Goal: Task Accomplishment & Management: Complete application form

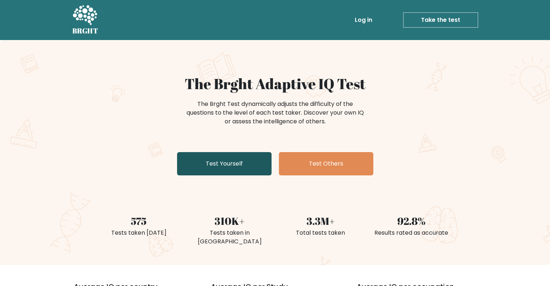
click at [211, 165] on link "Test Yourself" at bounding box center [224, 163] width 95 height 23
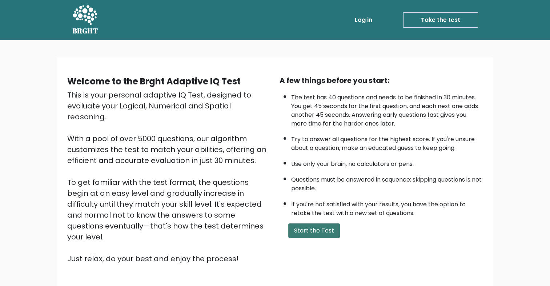
click at [322, 228] on button "Start the Test" at bounding box center [314, 230] width 52 height 15
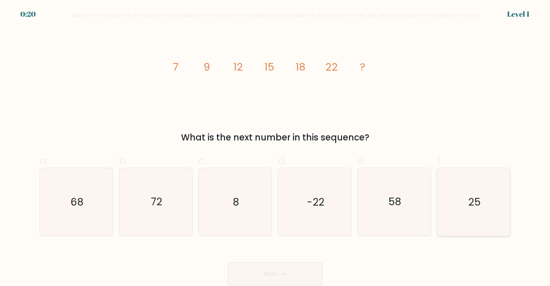
click at [471, 218] on icon "25" at bounding box center [474, 202] width 68 height 68
click at [276, 148] on input "f. 25" at bounding box center [275, 145] width 0 height 5
radio input "true"
click at [298, 270] on button "Next" at bounding box center [275, 273] width 95 height 23
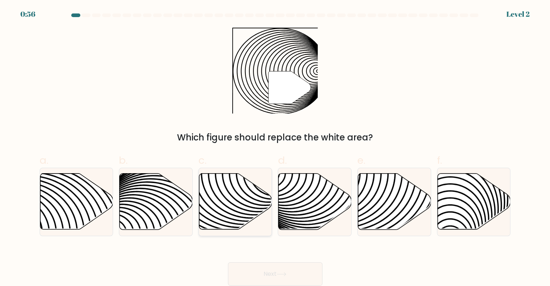
click at [237, 209] on icon at bounding box center [235, 201] width 73 height 56
click at [275, 148] on input "c." at bounding box center [275, 145] width 0 height 5
radio input "true"
click at [279, 273] on icon at bounding box center [282, 274] width 10 height 4
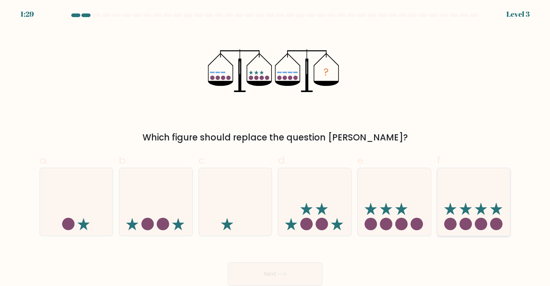
click at [485, 234] on div at bounding box center [474, 202] width 74 height 68
click at [276, 148] on input "f." at bounding box center [275, 145] width 0 height 5
radio input "true"
click at [304, 265] on button "Next" at bounding box center [275, 273] width 95 height 23
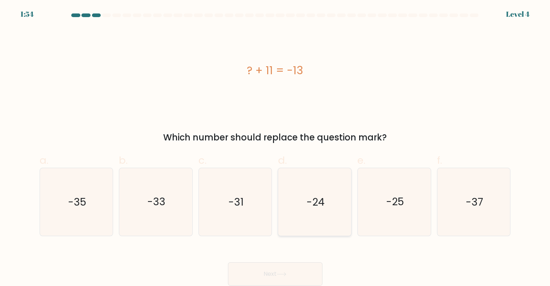
click at [303, 220] on icon "-24" at bounding box center [315, 202] width 68 height 68
click at [276, 148] on input "d. -24" at bounding box center [275, 145] width 0 height 5
radio input "true"
click at [286, 273] on icon at bounding box center [282, 274] width 10 height 4
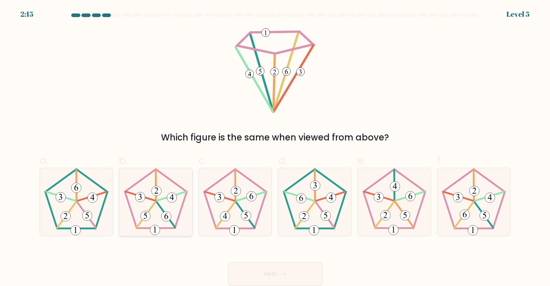
click at [164, 186] on icon at bounding box center [156, 202] width 68 height 68
click at [275, 148] on input "b." at bounding box center [275, 145] width 0 height 5
radio input "true"
click at [288, 269] on button "Next" at bounding box center [275, 273] width 95 height 23
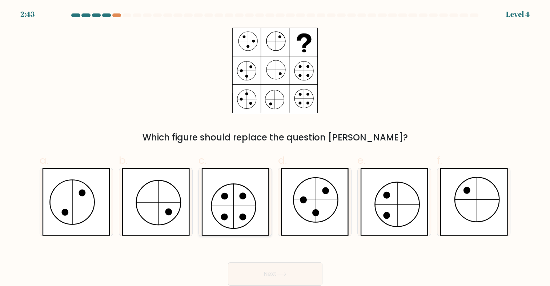
click at [244, 210] on icon at bounding box center [235, 202] width 68 height 68
click at [275, 148] on input "c." at bounding box center [275, 145] width 0 height 5
radio input "true"
click at [275, 268] on button "Next" at bounding box center [275, 273] width 95 height 23
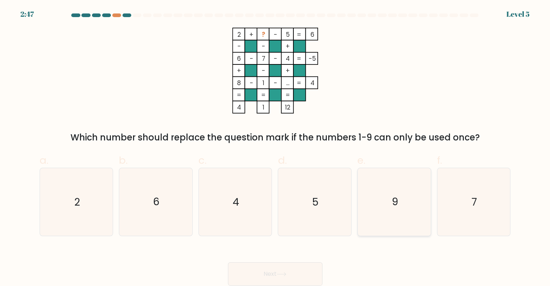
click at [386, 219] on icon "9" at bounding box center [395, 202] width 68 height 68
click at [276, 148] on input "e. 9" at bounding box center [275, 145] width 0 height 5
radio input "true"
click at [289, 274] on button "Next" at bounding box center [275, 273] width 95 height 23
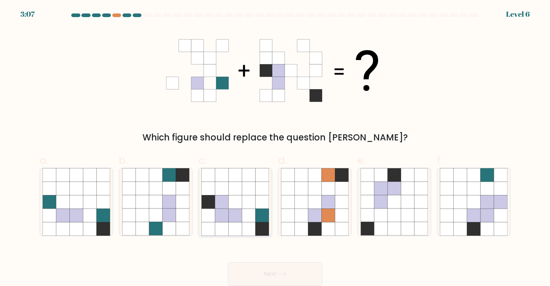
click at [219, 208] on icon at bounding box center [221, 201] width 13 height 13
click at [275, 148] on input "c." at bounding box center [275, 145] width 0 height 5
radio input "true"
click at [275, 273] on button "Next" at bounding box center [275, 273] width 95 height 23
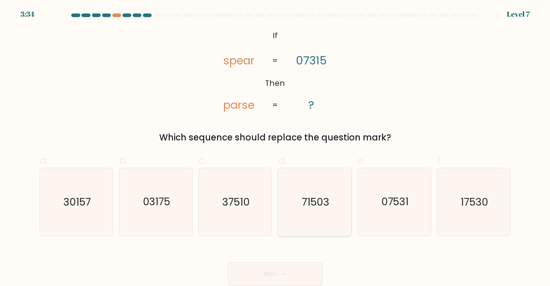
click at [319, 232] on icon "71503" at bounding box center [315, 202] width 68 height 68
click at [276, 148] on input "d. 71503" at bounding box center [275, 145] width 0 height 5
radio input "true"
click at [298, 266] on button "Next" at bounding box center [275, 273] width 95 height 23
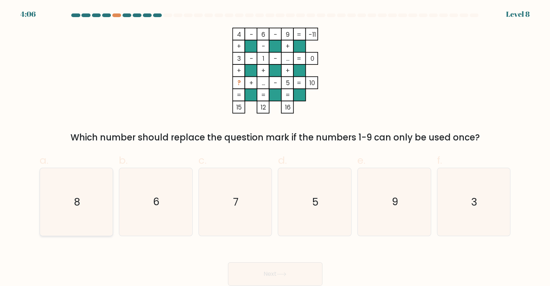
click at [84, 201] on icon "8" at bounding box center [77, 202] width 68 height 68
click at [275, 148] on input "a. 8" at bounding box center [275, 145] width 0 height 5
radio input "true"
click at [253, 271] on button "Next" at bounding box center [275, 273] width 95 height 23
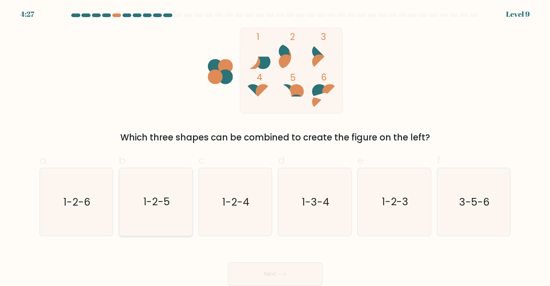
click at [174, 202] on icon "1-2-5" at bounding box center [156, 202] width 68 height 68
click at [275, 148] on input "b. 1-2-5" at bounding box center [275, 145] width 0 height 5
radio input "true"
click at [264, 273] on button "Next" at bounding box center [275, 273] width 95 height 23
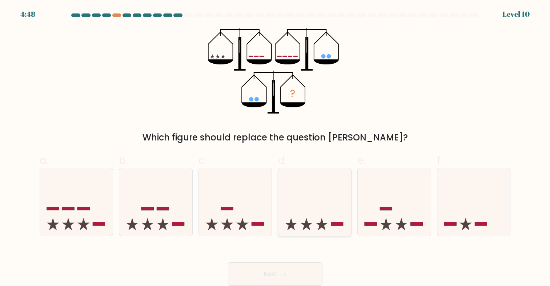
click at [297, 220] on icon at bounding box center [314, 202] width 73 height 60
click at [276, 148] on input "d." at bounding box center [275, 145] width 0 height 5
radio input "true"
click at [290, 279] on button "Next" at bounding box center [275, 273] width 95 height 23
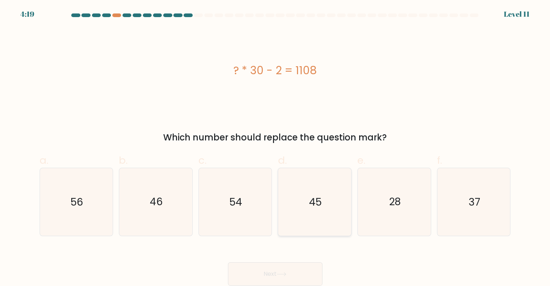
click at [297, 219] on icon "45" at bounding box center [315, 202] width 68 height 68
click at [276, 148] on input "d. 45" at bounding box center [275, 145] width 0 height 5
radio input "true"
click at [292, 268] on button "Next" at bounding box center [275, 273] width 95 height 23
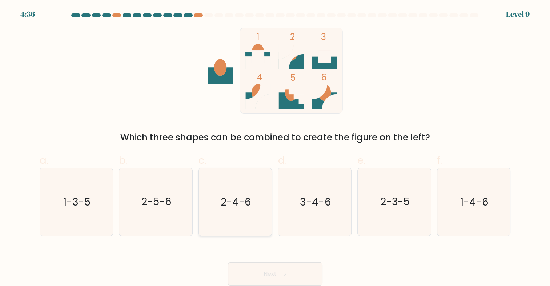
click at [243, 207] on text "2-4-6" at bounding box center [236, 201] width 31 height 14
click at [275, 148] on input "c. 2-4-6" at bounding box center [275, 145] width 0 height 5
radio input "true"
click at [267, 274] on button "Next" at bounding box center [275, 273] width 95 height 23
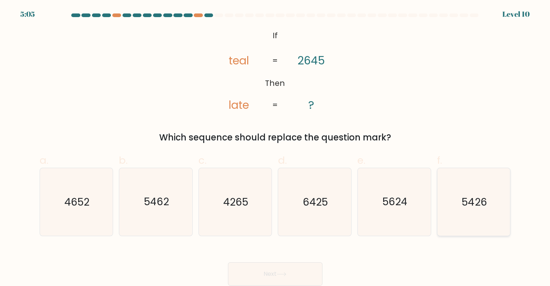
click at [507, 214] on icon "5426" at bounding box center [474, 202] width 68 height 68
click at [276, 148] on input "f. 5426" at bounding box center [275, 145] width 0 height 5
radio input "true"
click at [269, 269] on button "Next" at bounding box center [275, 273] width 95 height 23
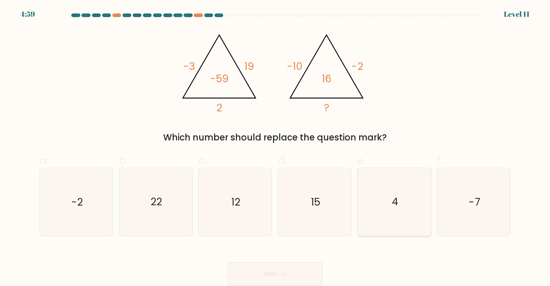
click at [379, 202] on icon "4" at bounding box center [395, 202] width 68 height 68
click at [276, 148] on input "e. 4" at bounding box center [275, 145] width 0 height 5
radio input "true"
click at [293, 270] on button "Next" at bounding box center [275, 273] width 95 height 23
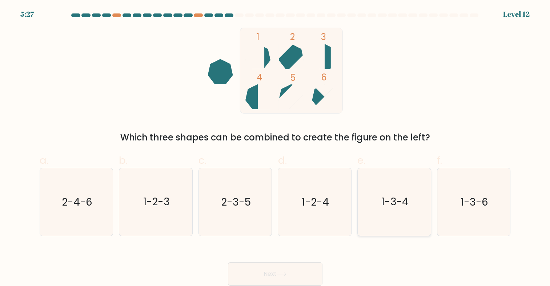
click at [375, 215] on icon "1-3-4" at bounding box center [395, 202] width 68 height 68
click at [276, 148] on input "e. 1-3-4" at bounding box center [275, 145] width 0 height 5
radio input "true"
click at [306, 267] on button "Next" at bounding box center [275, 273] width 95 height 23
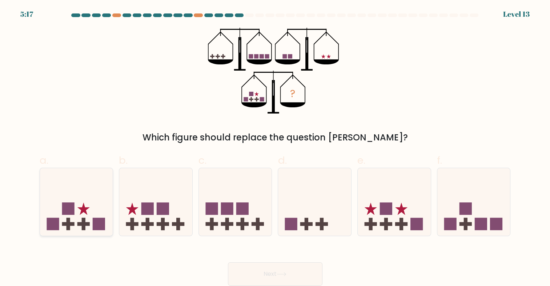
click at [97, 221] on rect at bounding box center [99, 223] width 12 height 12
click at [275, 148] on input "a." at bounding box center [275, 145] width 0 height 5
radio input "true"
click at [270, 272] on button "Next" at bounding box center [275, 273] width 95 height 23
